Goal: Go to known website: Go to known website

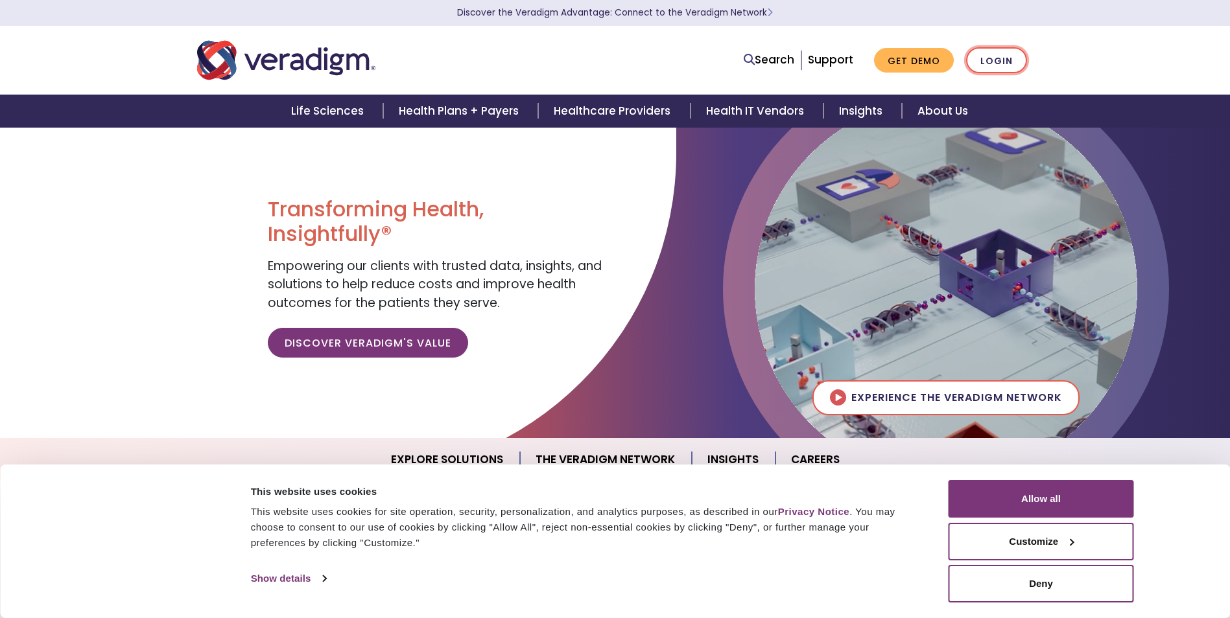
click at [1004, 59] on link "Login" at bounding box center [996, 60] width 61 height 27
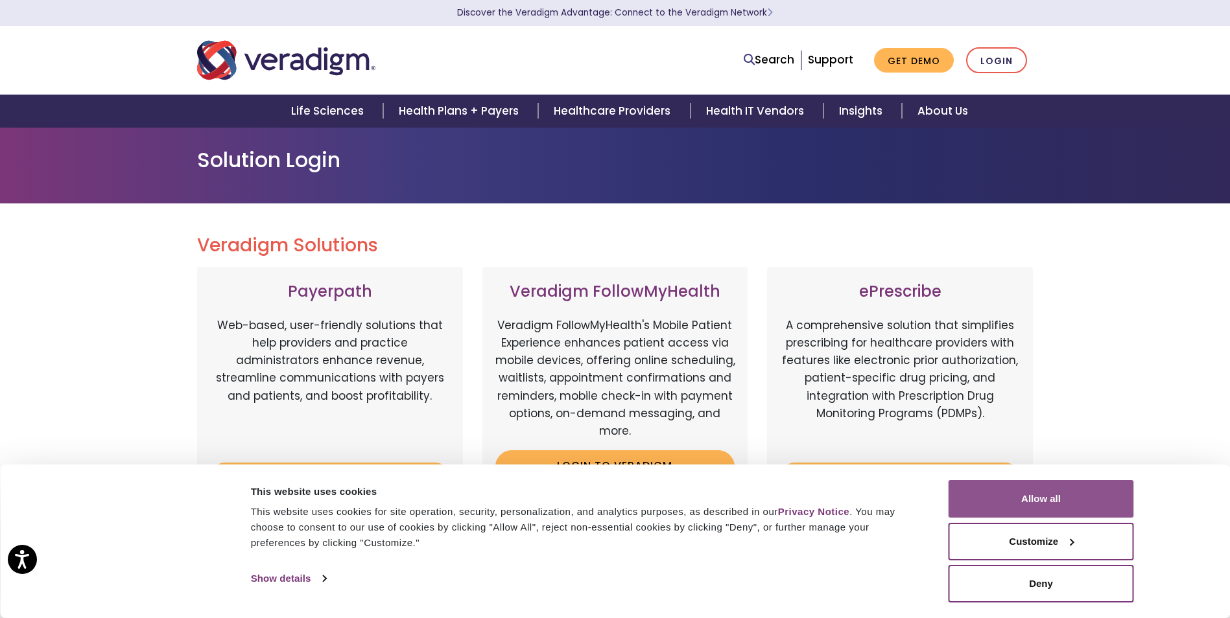
click at [1033, 501] on button "Allow all" at bounding box center [1040, 499] width 185 height 38
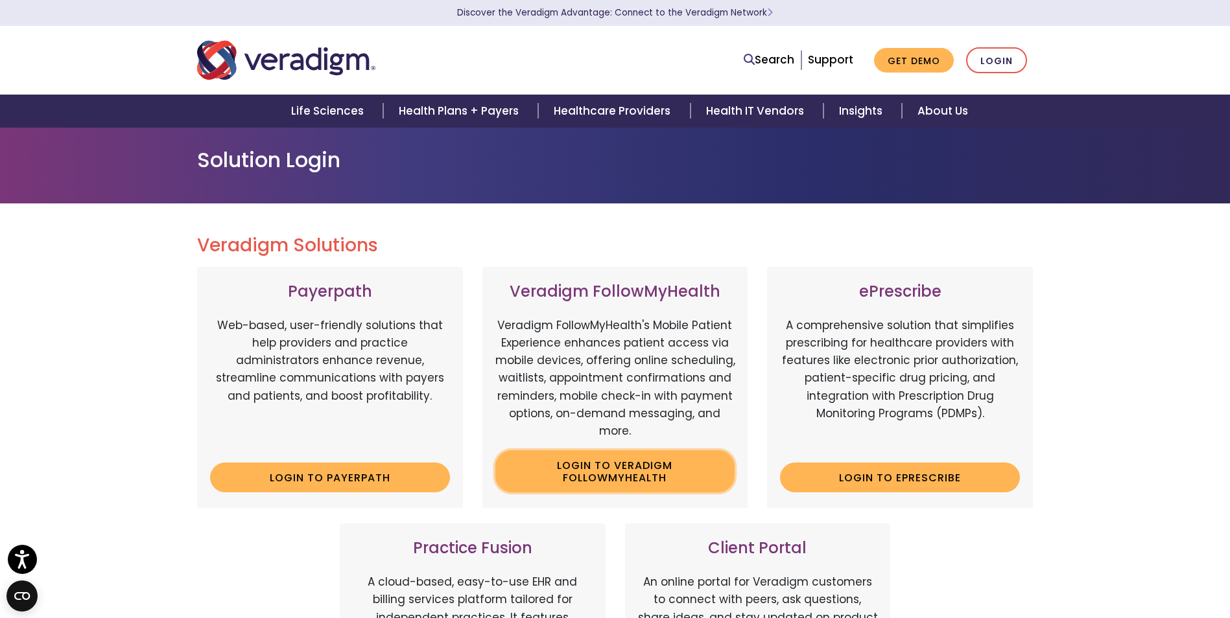
click at [625, 471] on link "Login to Veradigm FollowMyHealth" at bounding box center [615, 472] width 240 height 42
click at [990, 61] on link "Login" at bounding box center [996, 60] width 61 height 27
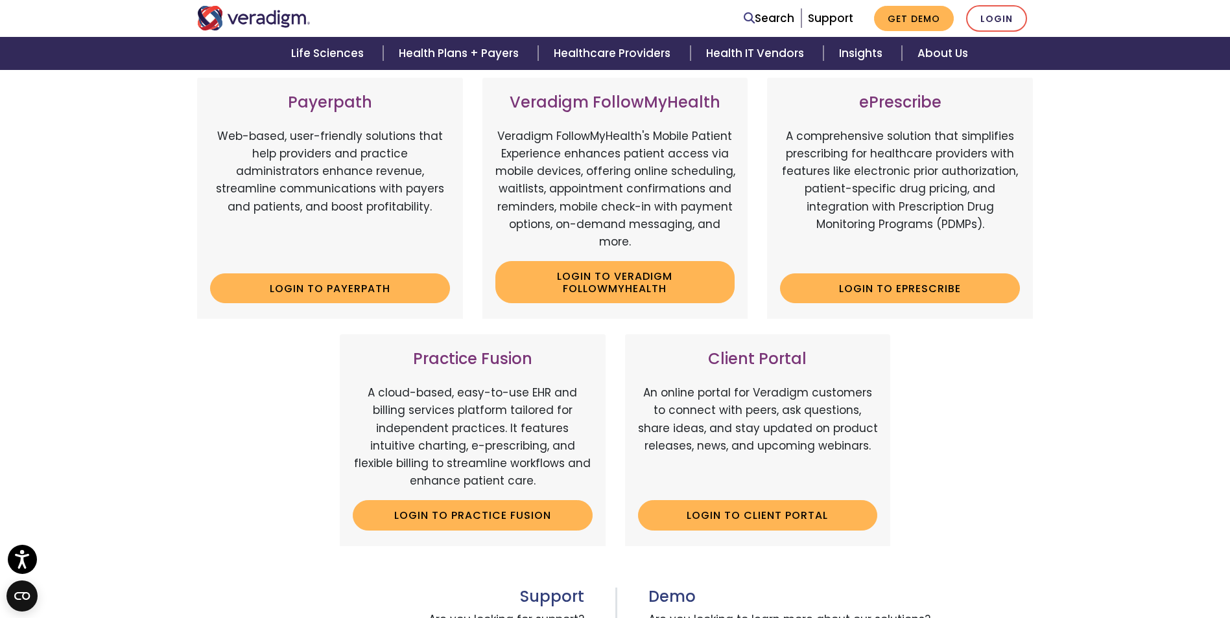
scroll to position [186, 0]
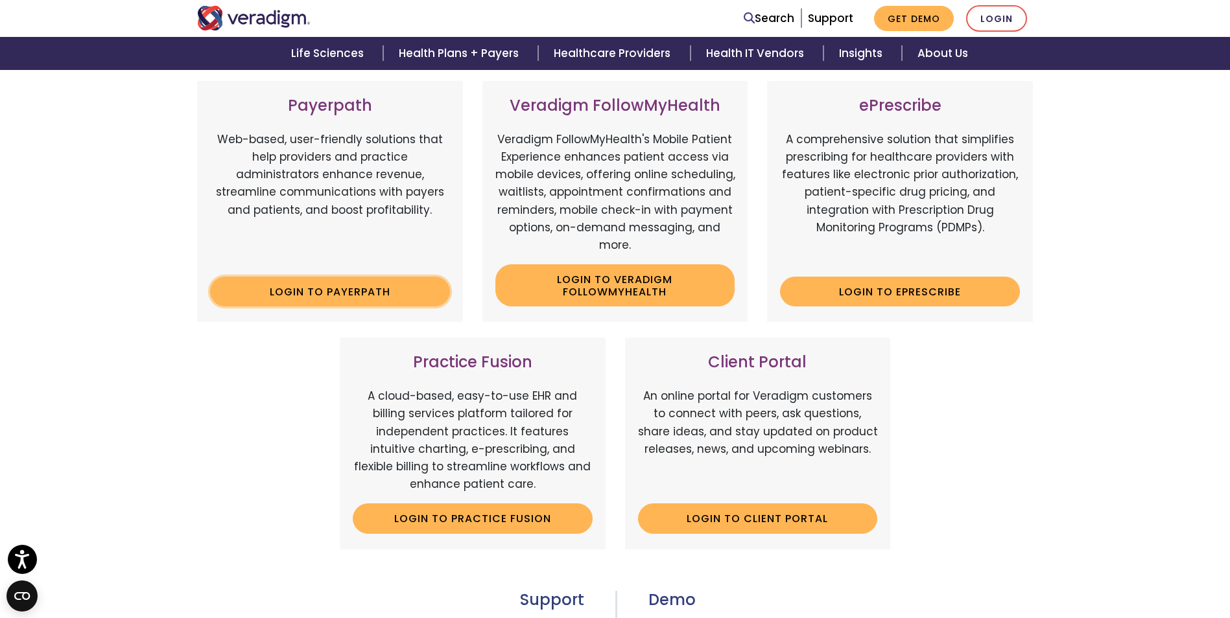
click at [377, 287] on link "Login to Payerpath" at bounding box center [330, 292] width 240 height 30
